Goal: Book appointment/travel/reservation

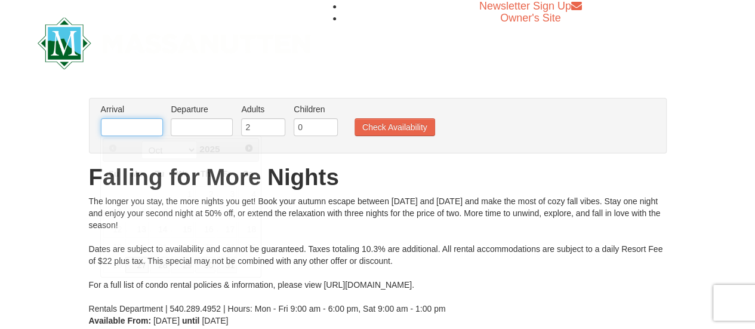
click at [149, 124] on input "text" at bounding box center [132, 127] width 62 height 18
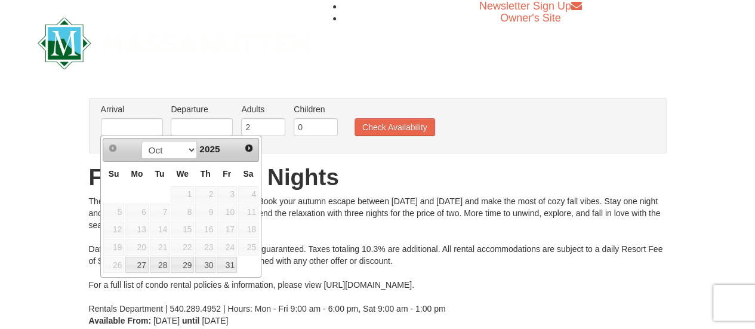
click at [228, 245] on span "24" at bounding box center [227, 247] width 20 height 17
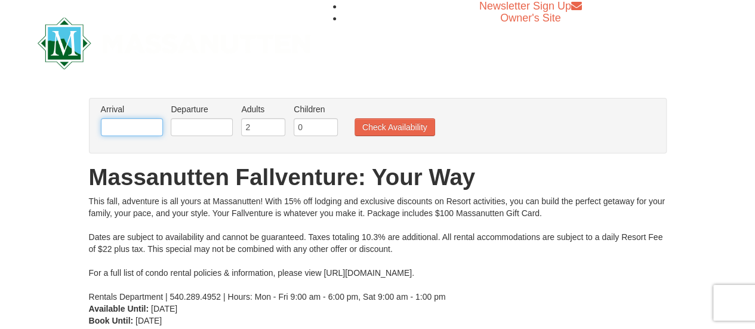
click at [139, 125] on input "text" at bounding box center [132, 127] width 62 height 18
click at [135, 126] on input "text" at bounding box center [132, 127] width 62 height 18
click at [123, 126] on input "text" at bounding box center [132, 127] width 62 height 18
click at [140, 129] on input "text" at bounding box center [132, 127] width 62 height 18
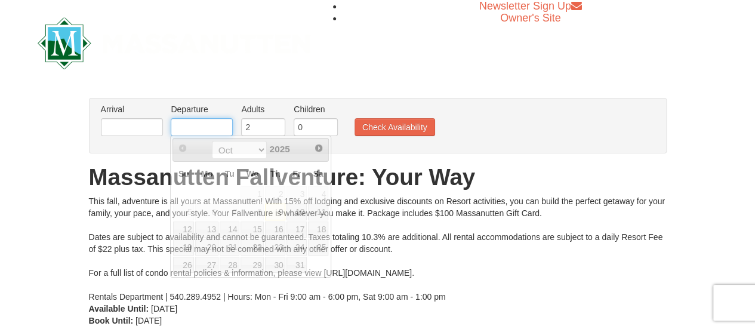
drag, startPoint x: 200, startPoint y: 126, endPoint x: 189, endPoint y: 126, distance: 11.3
click at [200, 126] on input "text" at bounding box center [202, 127] width 62 height 18
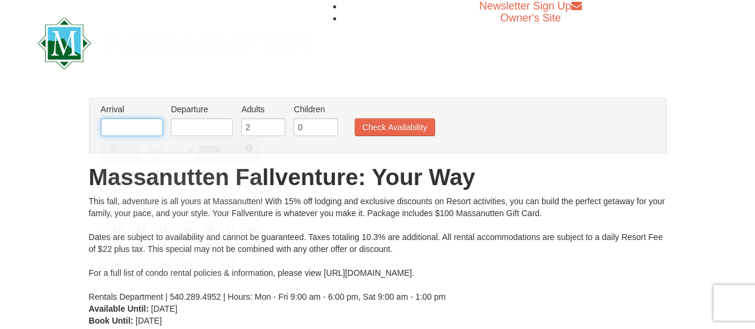
click at [133, 132] on input "text" at bounding box center [132, 127] width 62 height 18
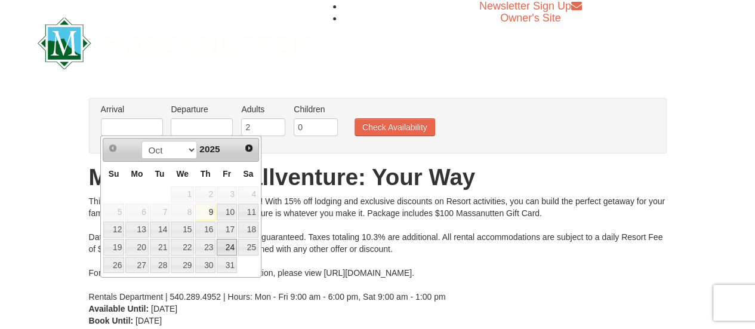
click at [230, 242] on link "24" at bounding box center [227, 247] width 20 height 17
type input "[DATE]"
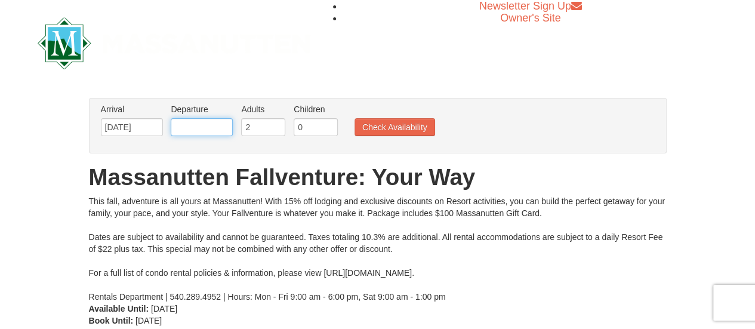
click at [196, 130] on input "text" at bounding box center [202, 127] width 62 height 18
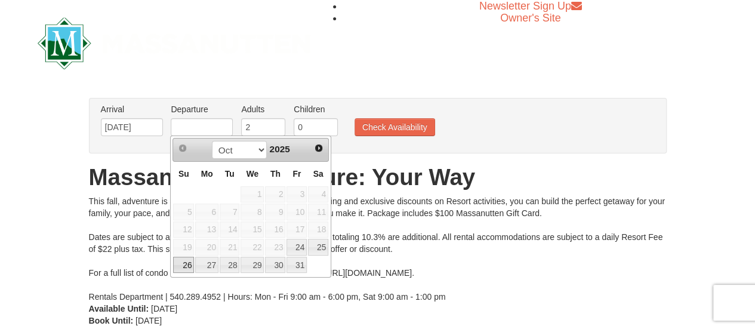
click at [183, 267] on link "26" at bounding box center [183, 265] width 21 height 17
type input "[DATE]"
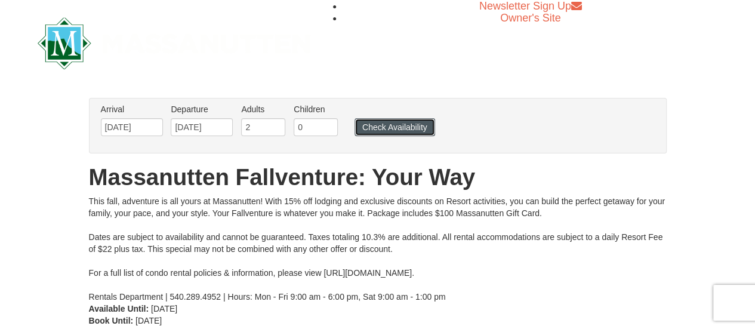
click at [403, 125] on button "Check Availability" at bounding box center [394, 127] width 81 height 18
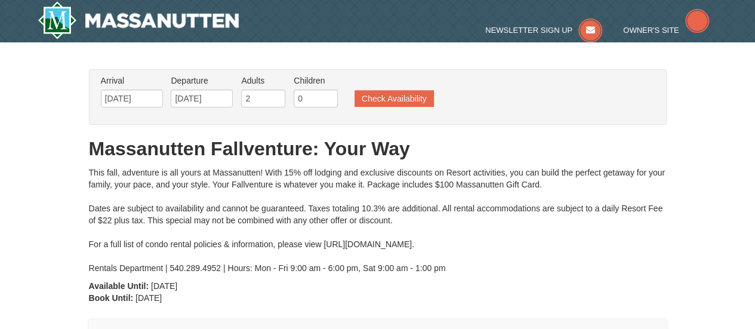
type input "[DATE]"
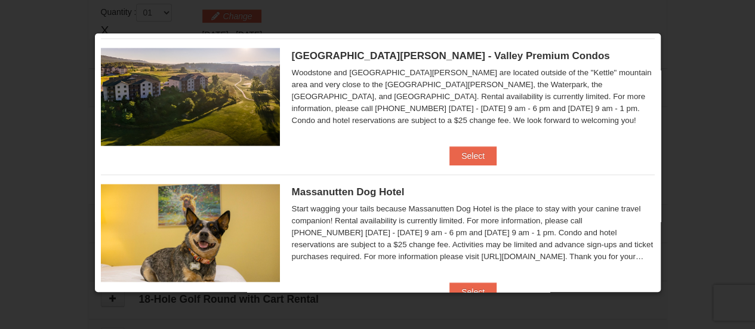
scroll to position [545, 0]
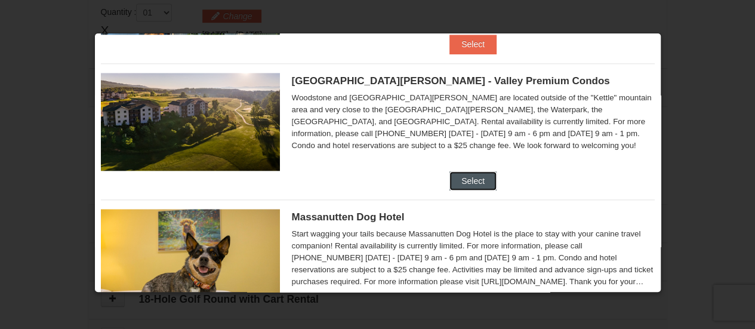
click at [471, 175] on button "Select" at bounding box center [472, 180] width 47 height 19
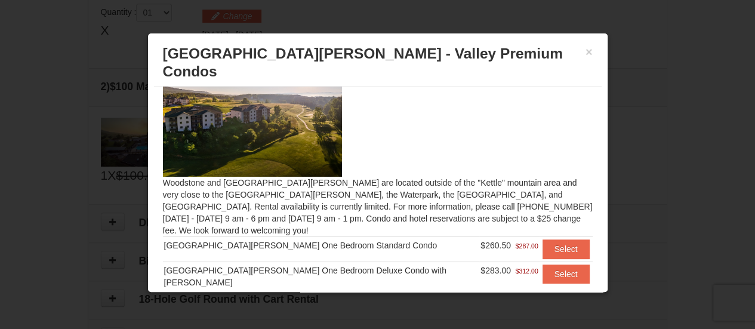
scroll to position [12, 0]
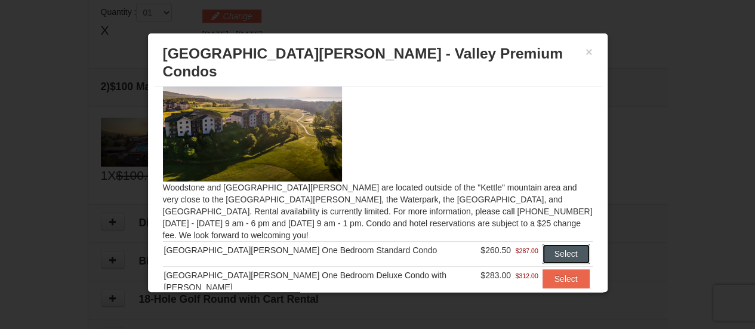
click at [552, 244] on button "Select" at bounding box center [565, 253] width 47 height 19
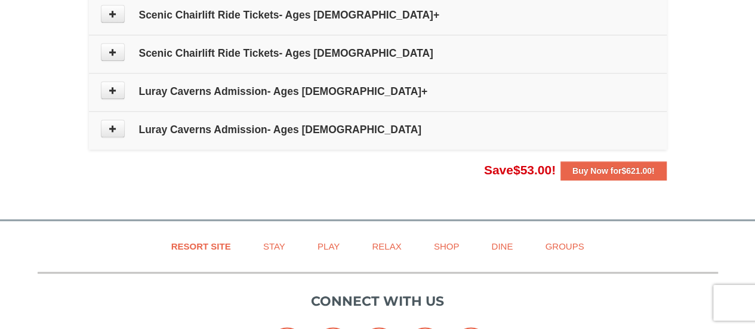
scroll to position [782, 0]
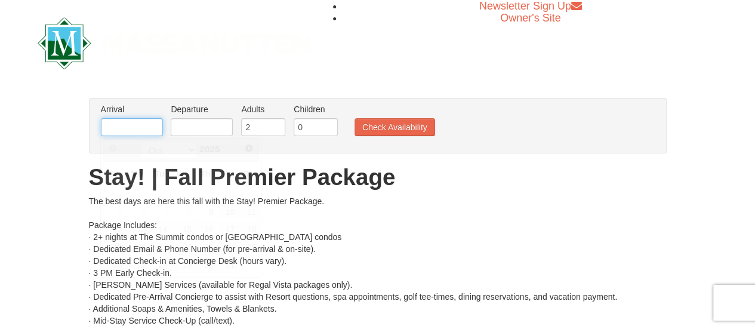
click at [146, 126] on input "text" at bounding box center [132, 127] width 62 height 18
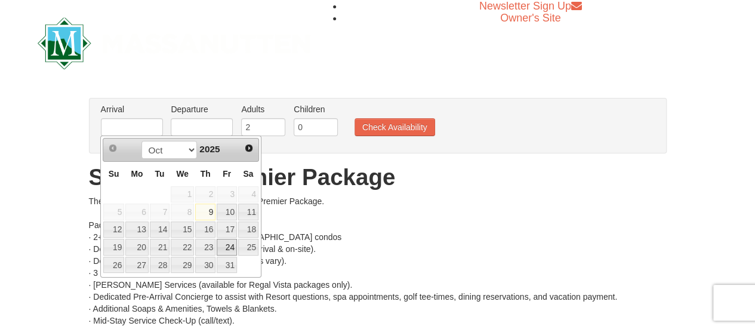
click at [230, 247] on link "24" at bounding box center [227, 247] width 20 height 17
type input "[DATE]"
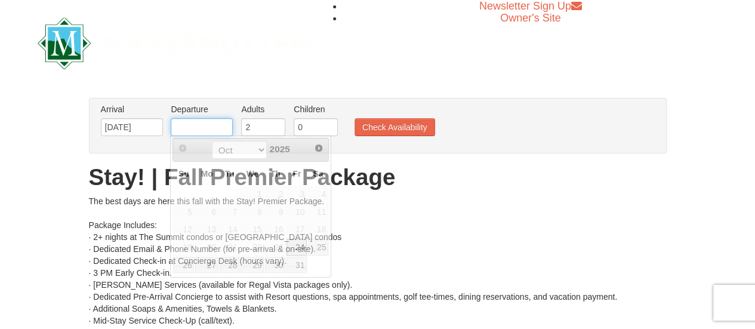
click at [206, 131] on input "text" at bounding box center [202, 127] width 62 height 18
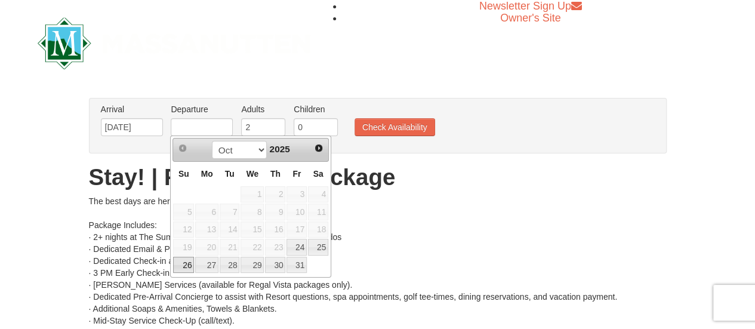
click at [181, 262] on link "26" at bounding box center [183, 265] width 21 height 17
type input "[DATE]"
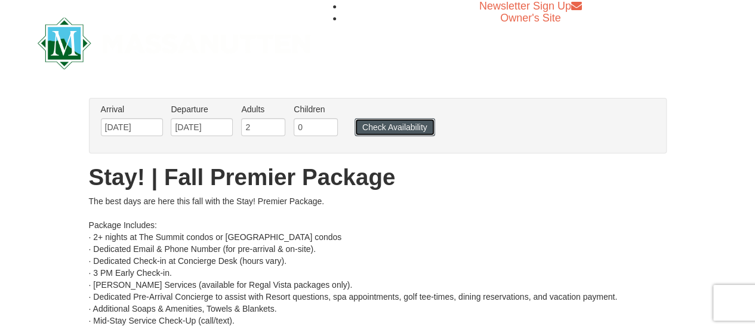
click at [399, 128] on button "Check Availability" at bounding box center [394, 127] width 81 height 18
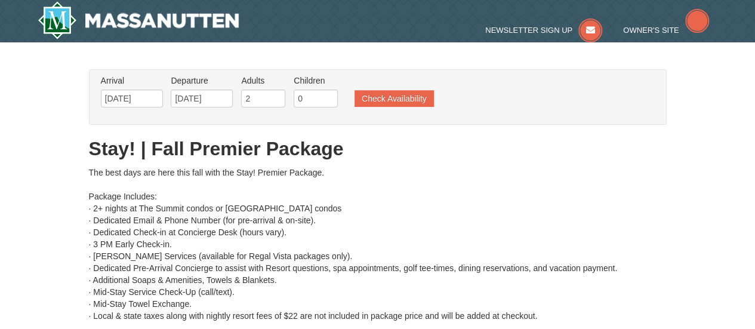
type input "[DATE]"
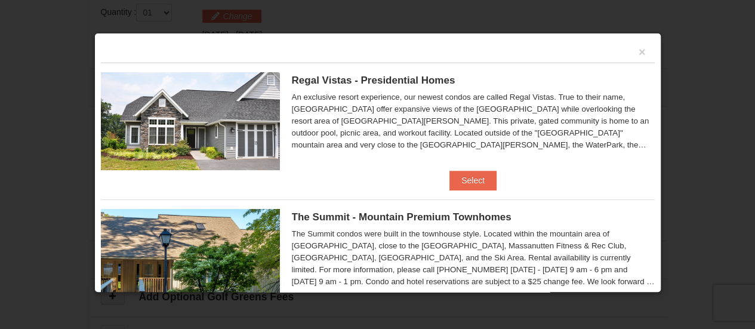
scroll to position [60, 0]
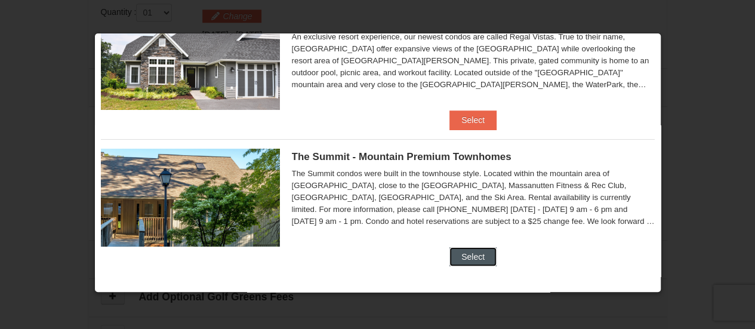
click at [462, 255] on button "Select" at bounding box center [472, 256] width 47 height 19
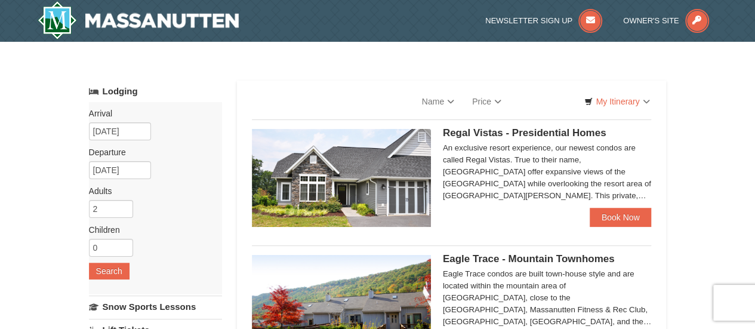
select select "10"
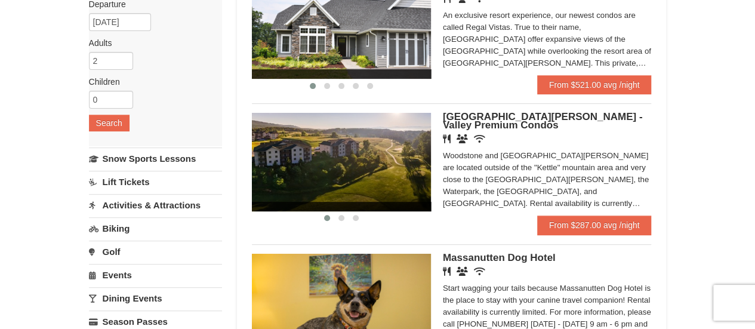
scroll to position [119, 0]
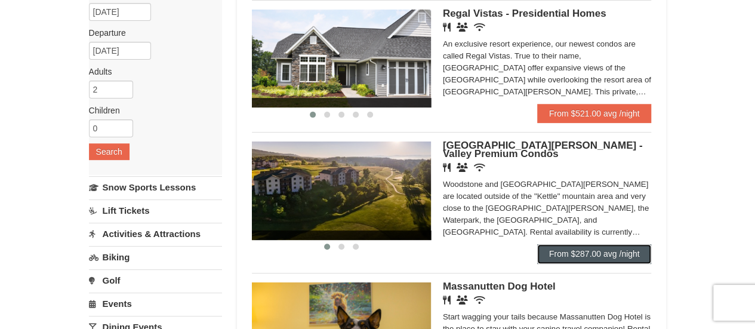
click at [612, 253] on link "From $287.00 avg /night" at bounding box center [594, 253] width 115 height 19
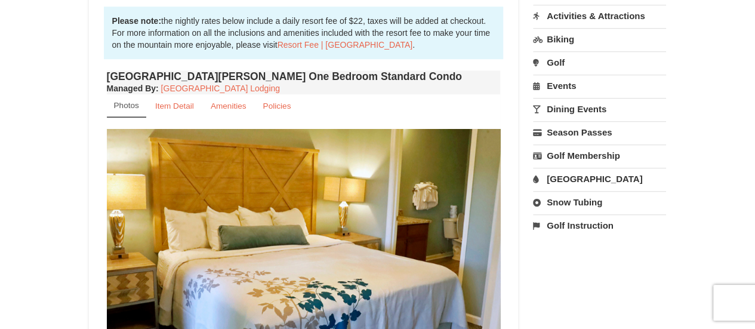
scroll to position [418, 0]
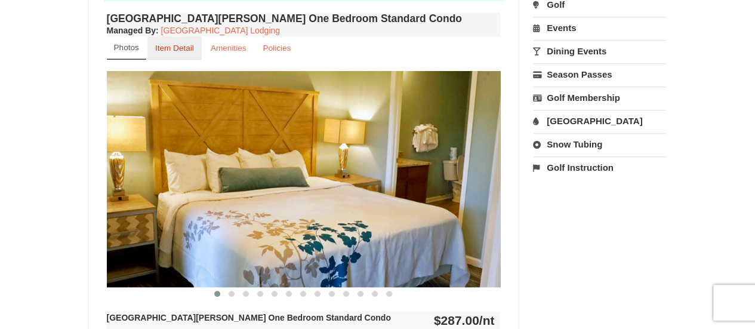
click at [175, 47] on small "Item Detail" at bounding box center [174, 48] width 39 height 9
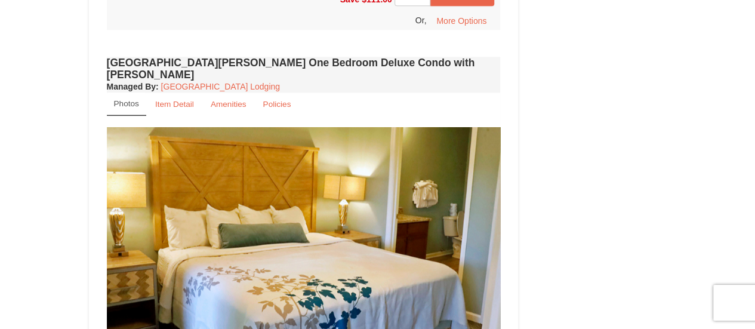
scroll to position [716, 0]
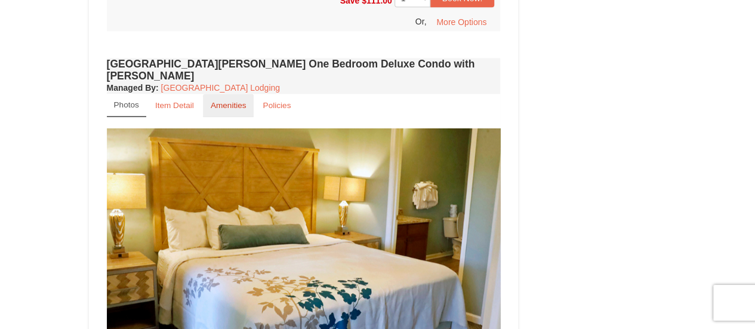
click at [230, 101] on small "Amenities" at bounding box center [229, 105] width 36 height 9
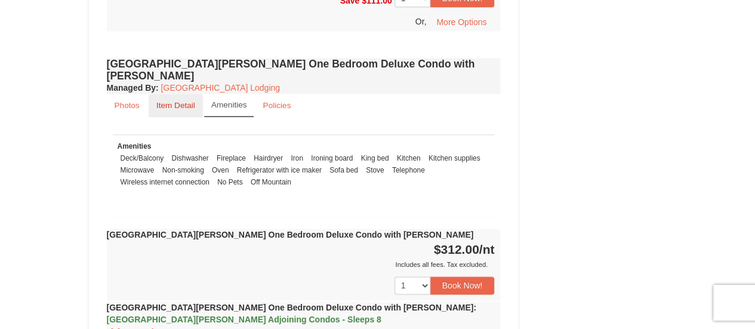
click at [171, 101] on small "Item Detail" at bounding box center [175, 105] width 39 height 9
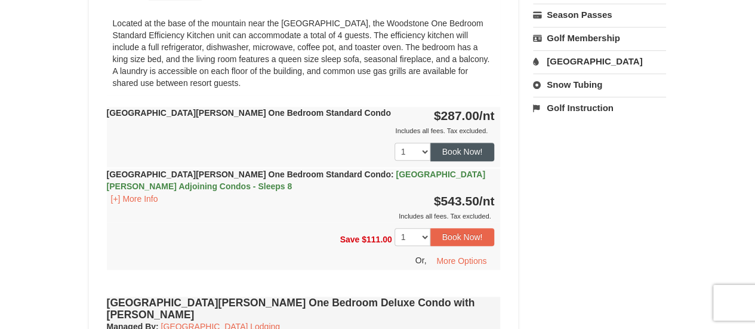
scroll to position [358, 0]
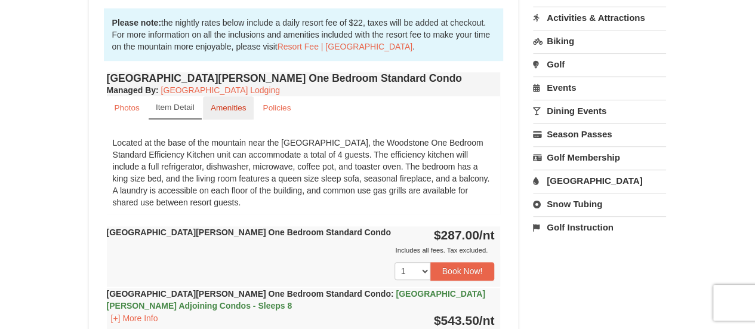
click at [230, 104] on small "Amenities" at bounding box center [229, 107] width 36 height 9
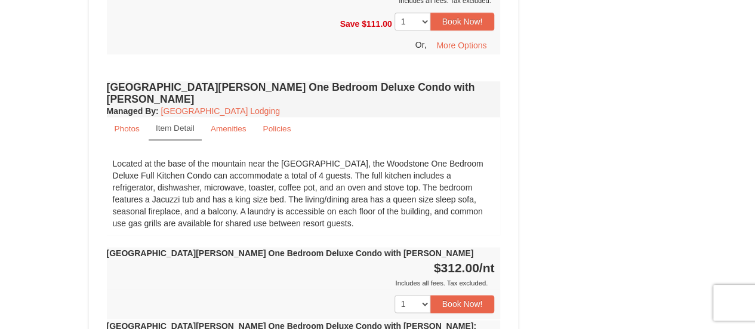
scroll to position [776, 0]
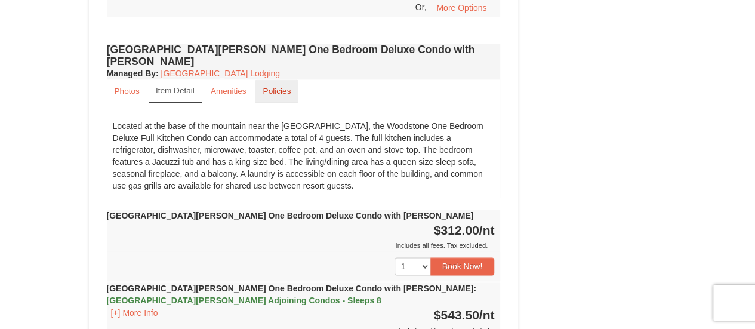
click at [282, 83] on link "Policies" at bounding box center [277, 90] width 44 height 23
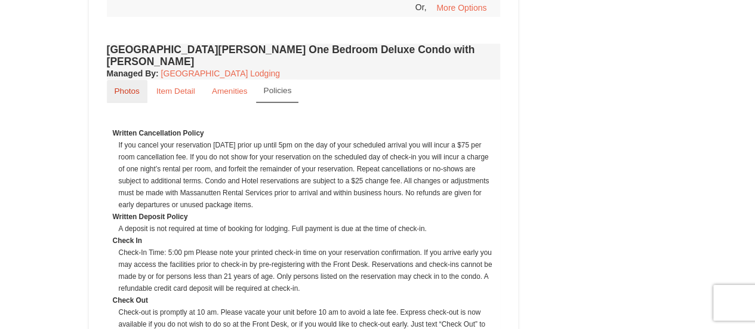
click at [126, 82] on link "Photos" at bounding box center [127, 90] width 41 height 23
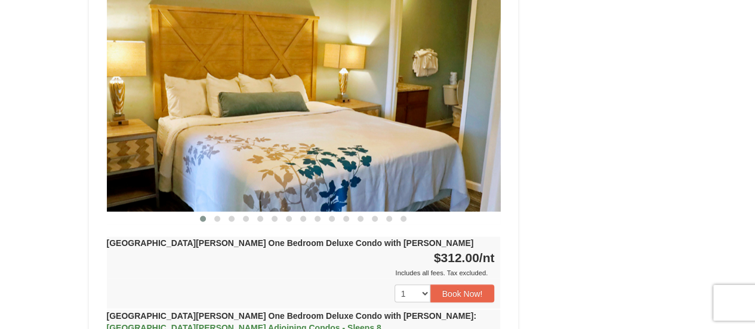
scroll to position [895, 0]
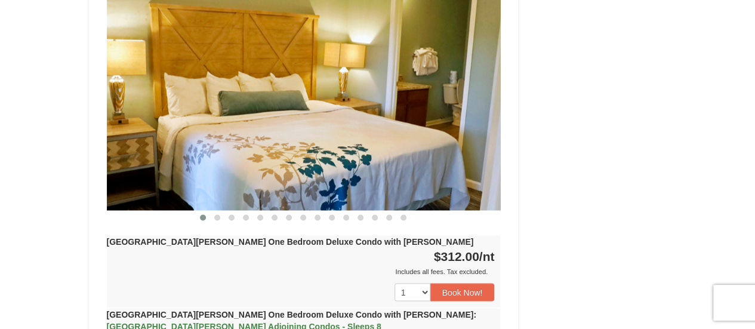
click at [406, 143] on img at bounding box center [304, 102] width 394 height 215
click at [215, 214] on span at bounding box center [217, 217] width 6 height 6
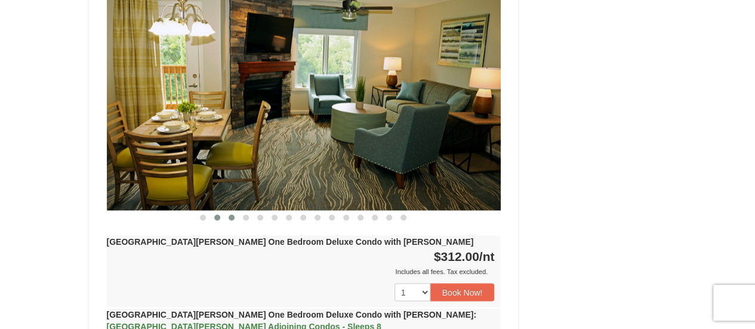
click at [230, 214] on span at bounding box center [231, 217] width 6 height 6
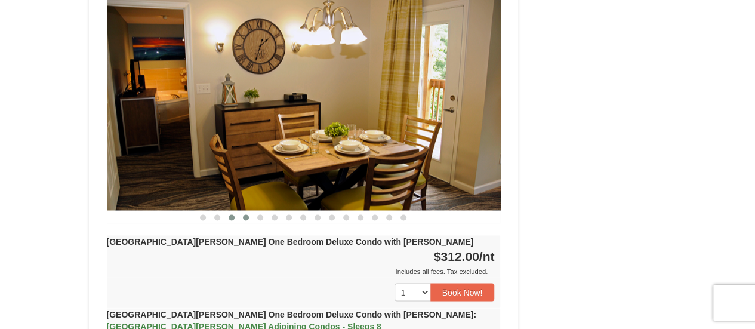
click at [246, 214] on span at bounding box center [246, 217] width 6 height 6
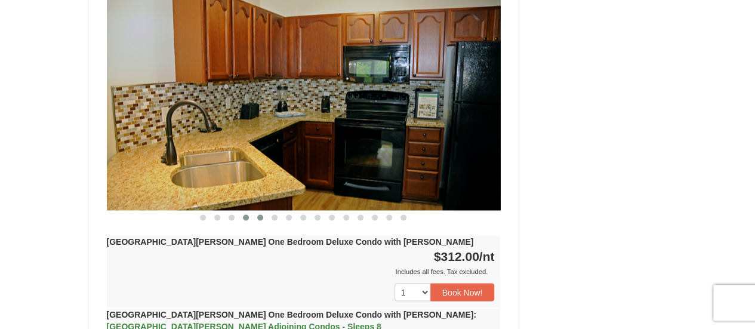
click at [260, 214] on span at bounding box center [260, 217] width 6 height 6
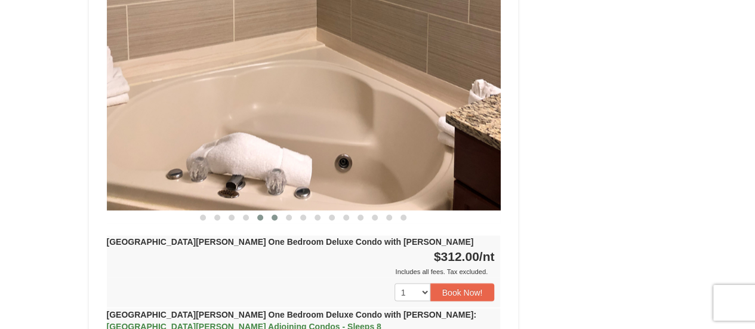
click at [273, 214] on span at bounding box center [274, 217] width 6 height 6
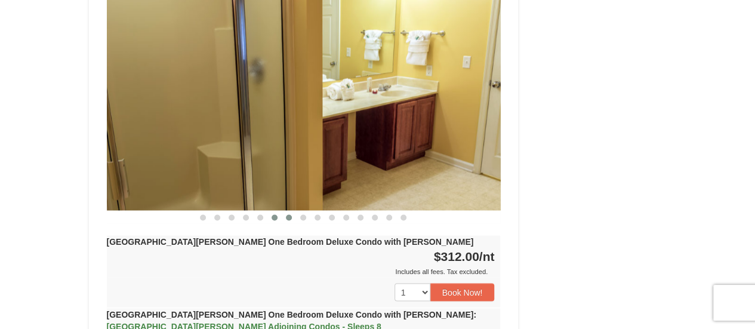
click at [288, 214] on span at bounding box center [289, 217] width 6 height 6
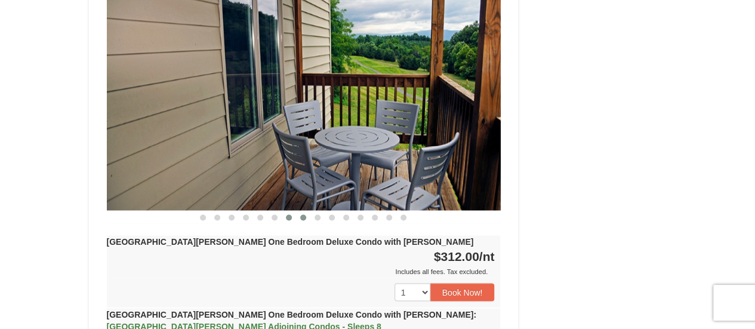
click at [304, 214] on span at bounding box center [303, 217] width 6 height 6
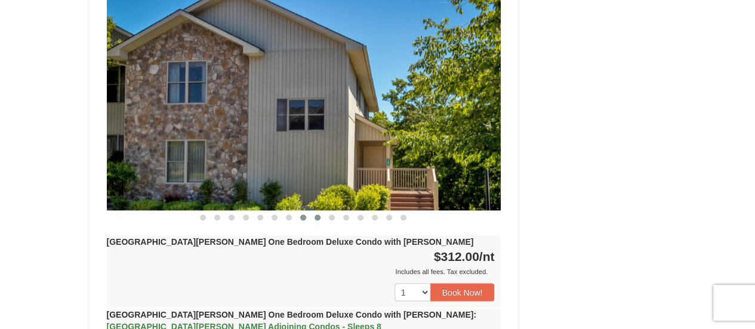
click at [319, 214] on span at bounding box center [317, 217] width 6 height 6
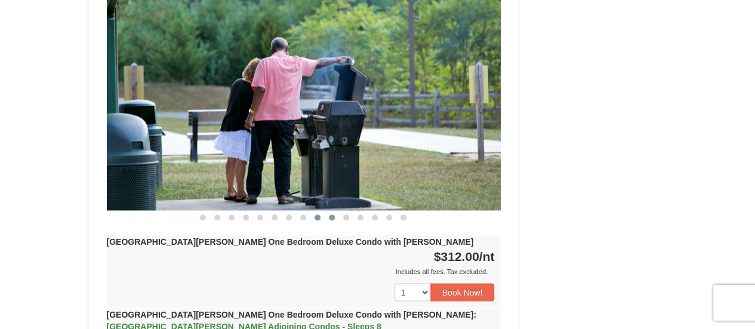
click at [331, 214] on span at bounding box center [332, 217] width 6 height 6
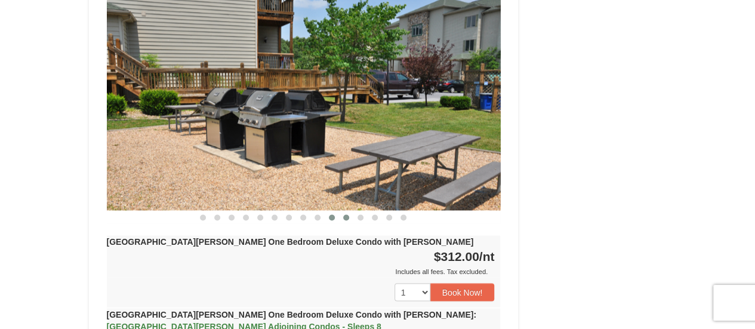
click at [347, 214] on span at bounding box center [346, 217] width 6 height 6
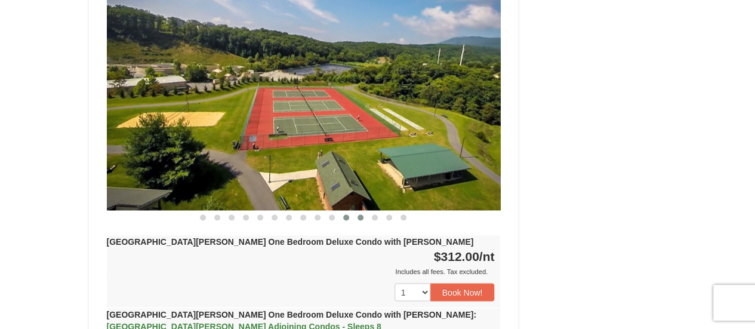
click at [360, 214] on span at bounding box center [360, 217] width 6 height 6
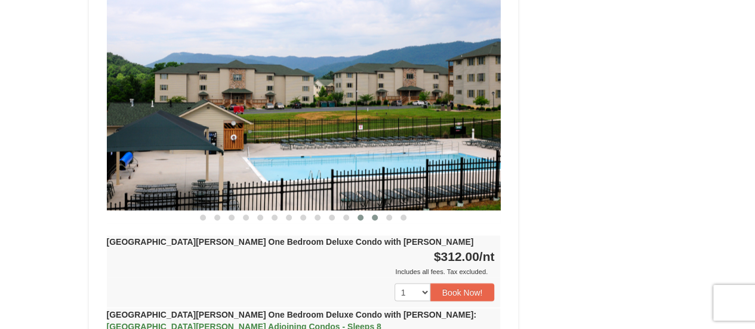
click at [375, 214] on span at bounding box center [375, 217] width 6 height 6
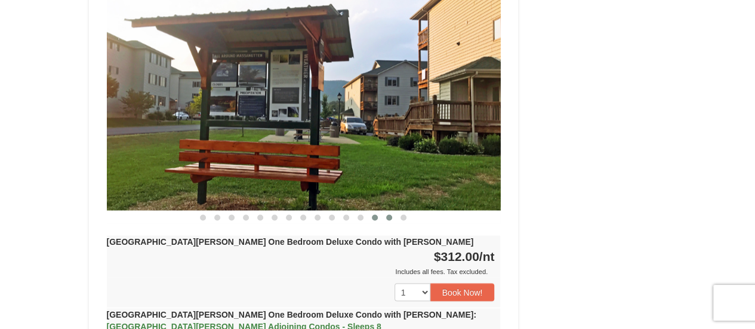
click at [387, 214] on span at bounding box center [389, 217] width 6 height 6
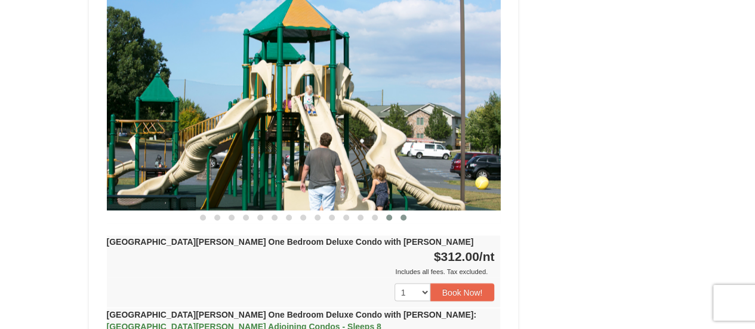
click at [403, 214] on span at bounding box center [403, 217] width 6 height 6
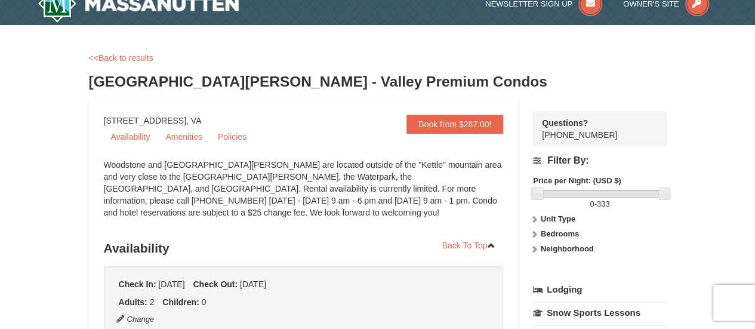
scroll to position [0, 0]
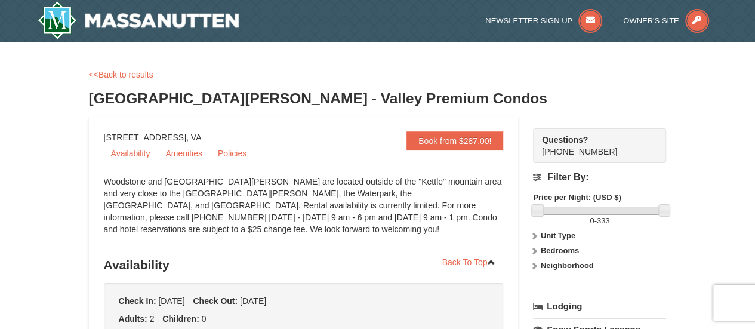
click at [131, 69] on div "<<Back to results" at bounding box center [378, 75] width 578 height 12
